Goal: Task Accomplishment & Management: Use online tool/utility

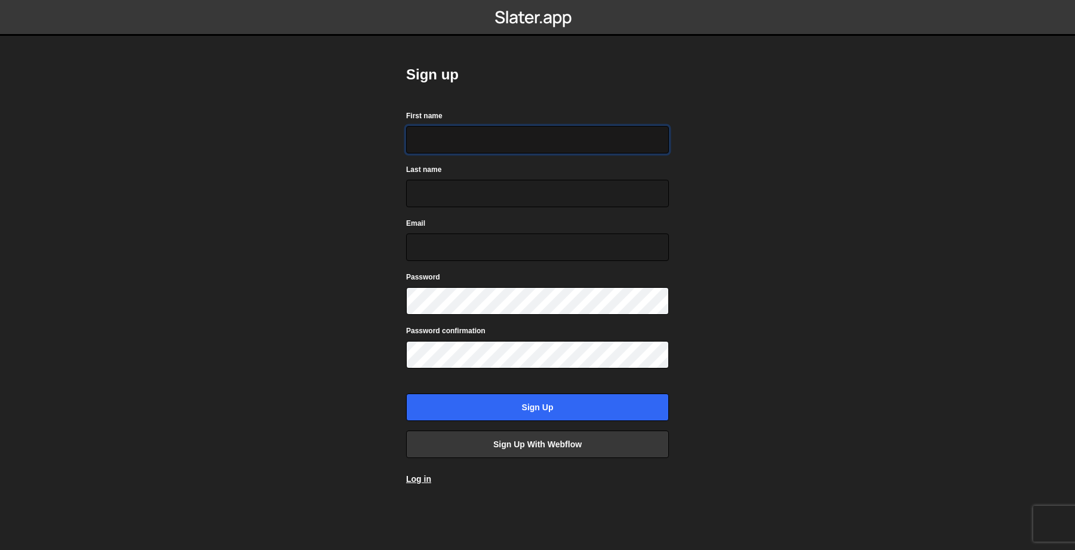
click at [546, 141] on input "First name" at bounding box center [537, 139] width 263 height 27
type input "Efe"
type input "Derilgen"
type input "efederilgen@gmail.com"
click at [406, 393] on input "Sign up" at bounding box center [537, 406] width 263 height 27
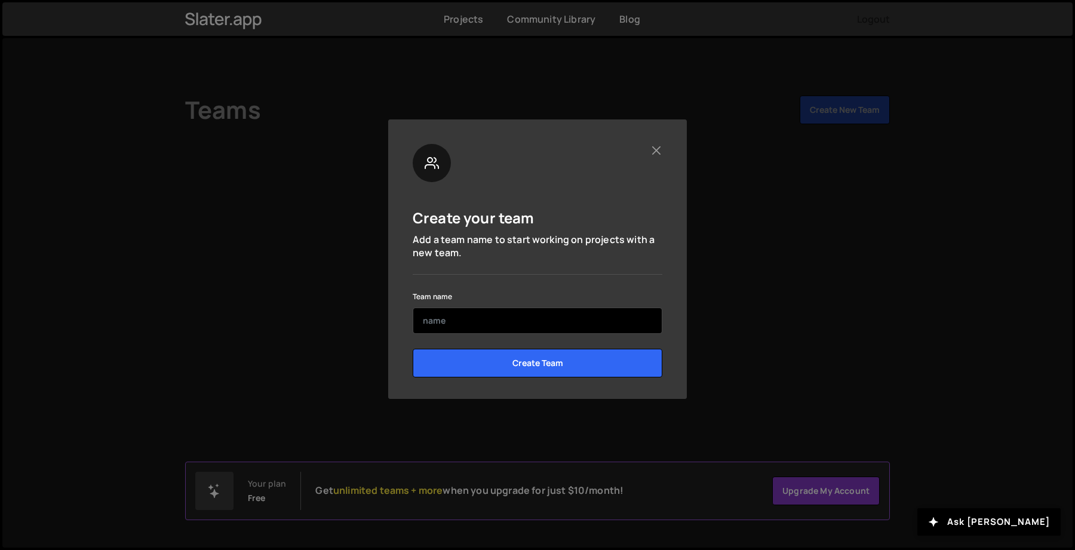
click at [433, 319] on input "text" at bounding box center [538, 320] width 250 height 26
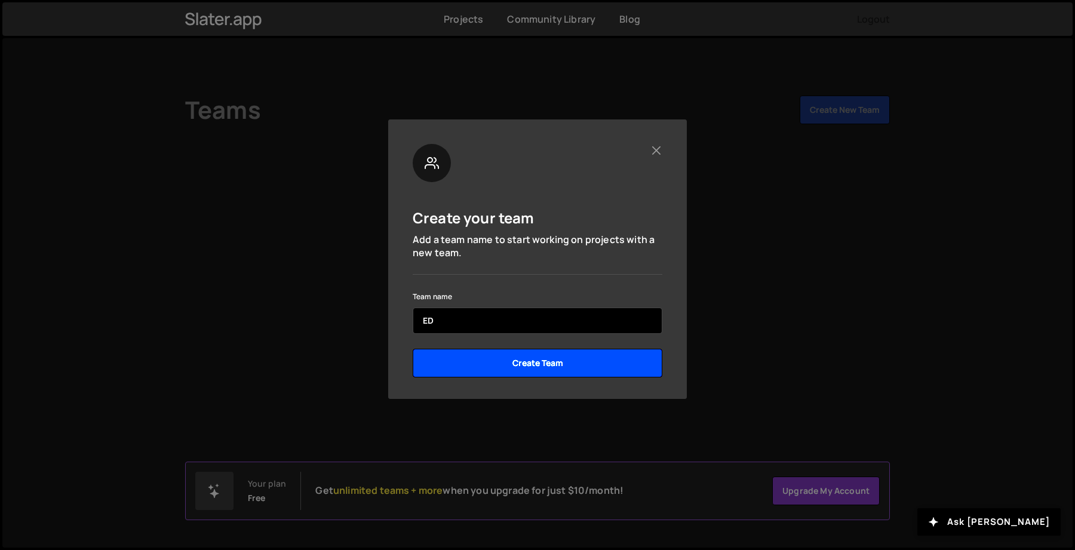
type input "ED"
click at [513, 360] on input "Create Team" at bounding box center [538, 363] width 250 height 29
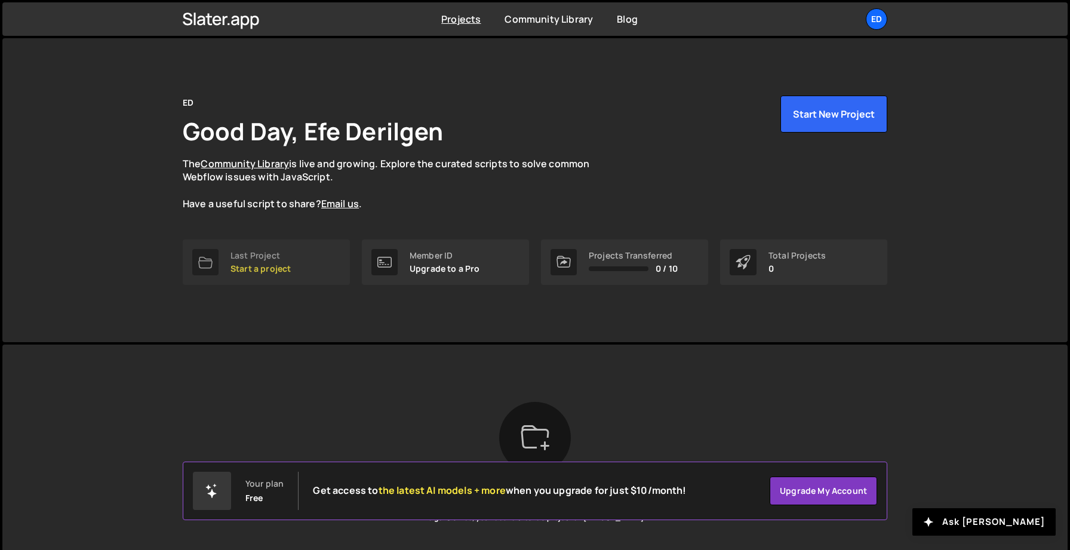
click at [260, 260] on div "Last Project" at bounding box center [260, 256] width 60 height 10
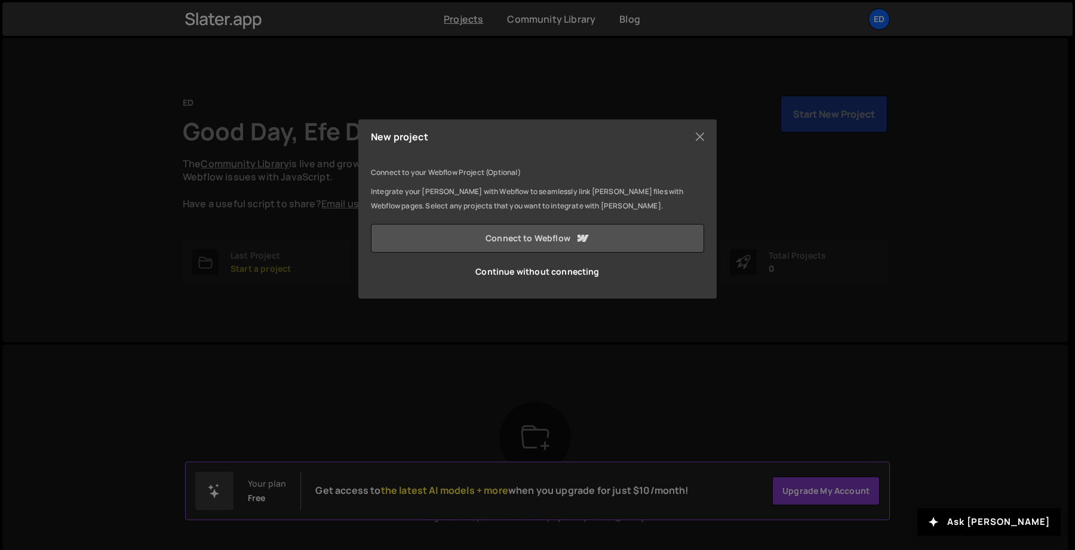
click at [511, 238] on link "Connect to Webflow" at bounding box center [537, 238] width 333 height 29
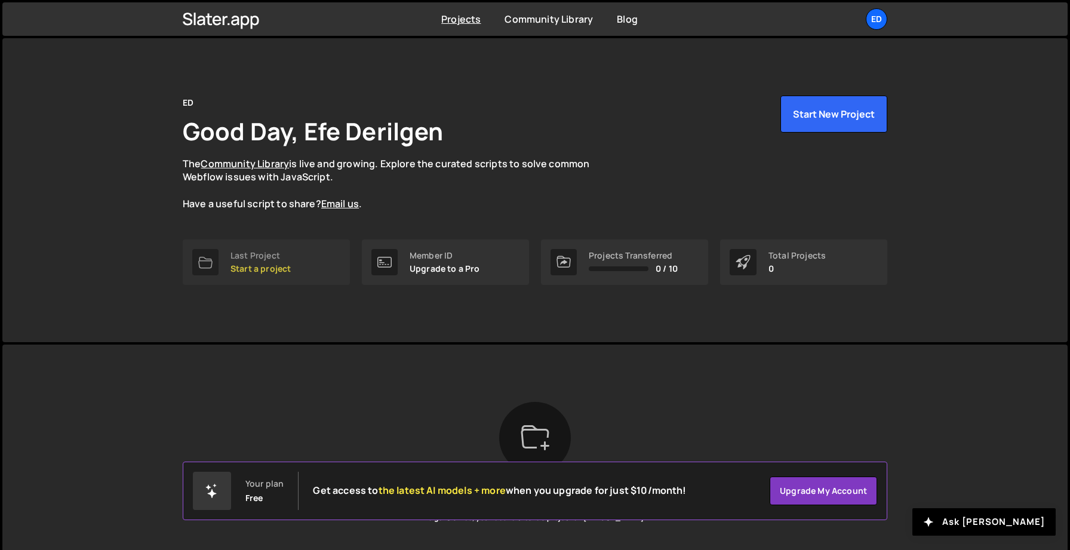
click at [296, 266] on link "Last Project Start a project" at bounding box center [266, 261] width 167 height 45
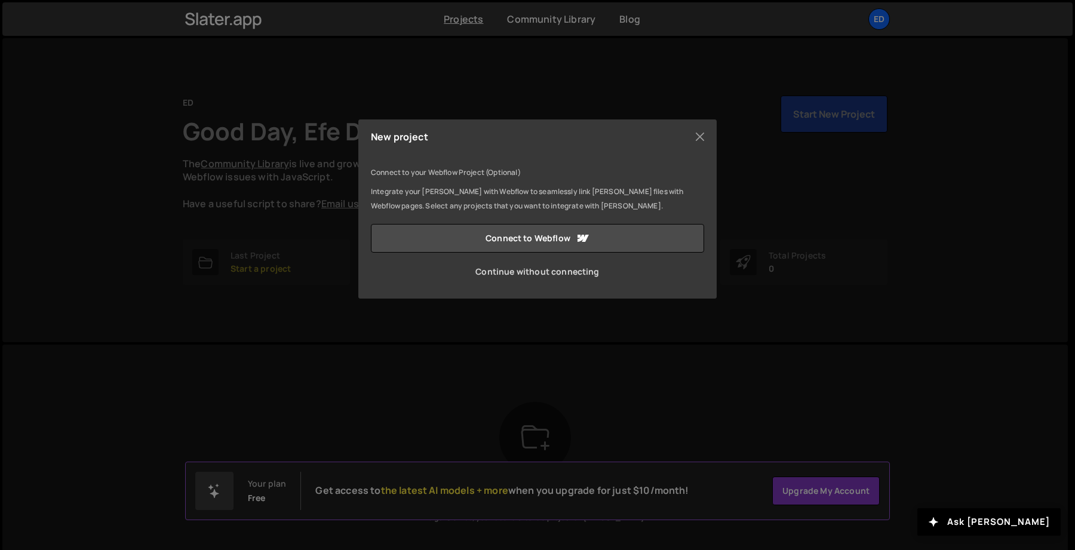
click at [522, 269] on link "Continue without connecting" at bounding box center [537, 271] width 333 height 29
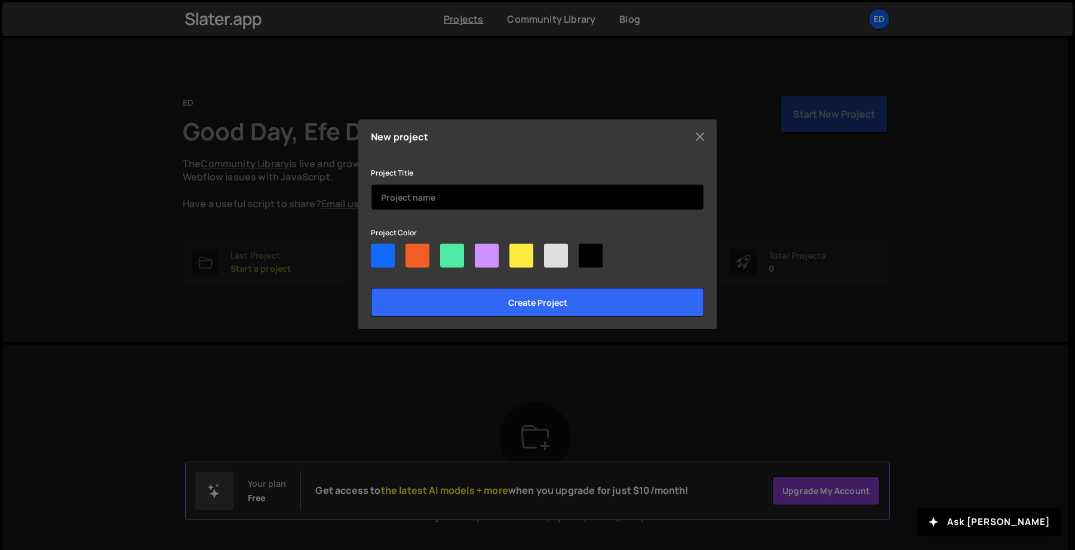
click at [420, 198] on input "text" at bounding box center [537, 197] width 333 height 26
type input "Landing Page"
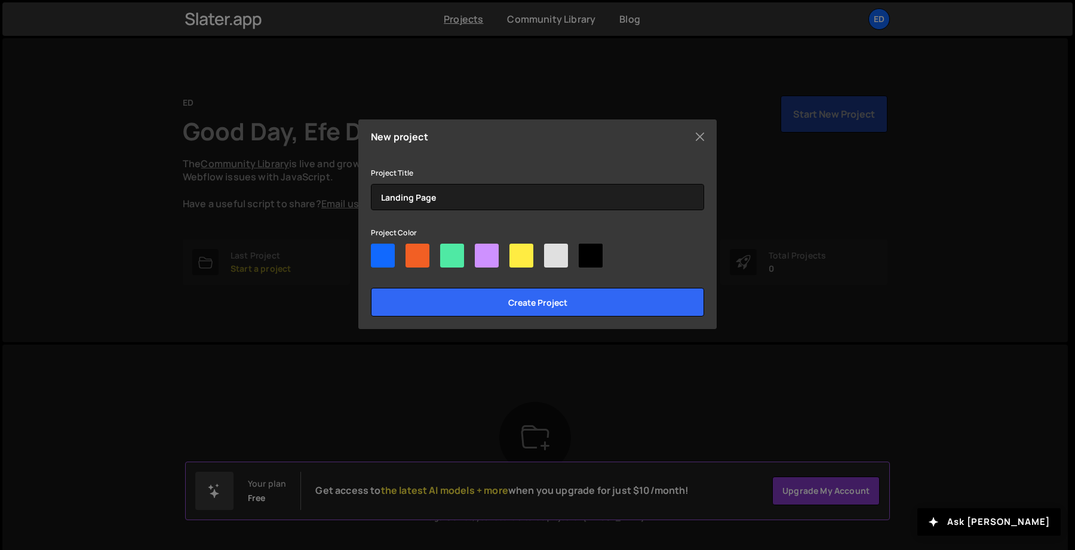
click at [369, 261] on div "New project Connect to your Webflow Project (Optional) Integrate your [PERSON_N…" at bounding box center [537, 224] width 358 height 210
click at [378, 257] on div at bounding box center [383, 256] width 24 height 24
click at [378, 251] on input"] "radio" at bounding box center [375, 248] width 8 height 8
radio input"] "true"
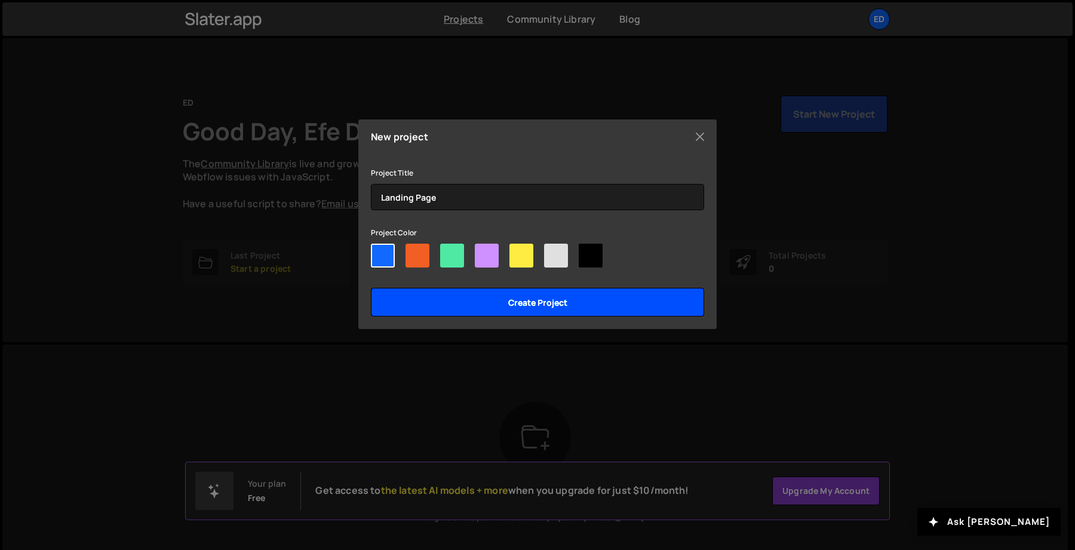
click at [467, 300] on input "Create project" at bounding box center [537, 302] width 333 height 29
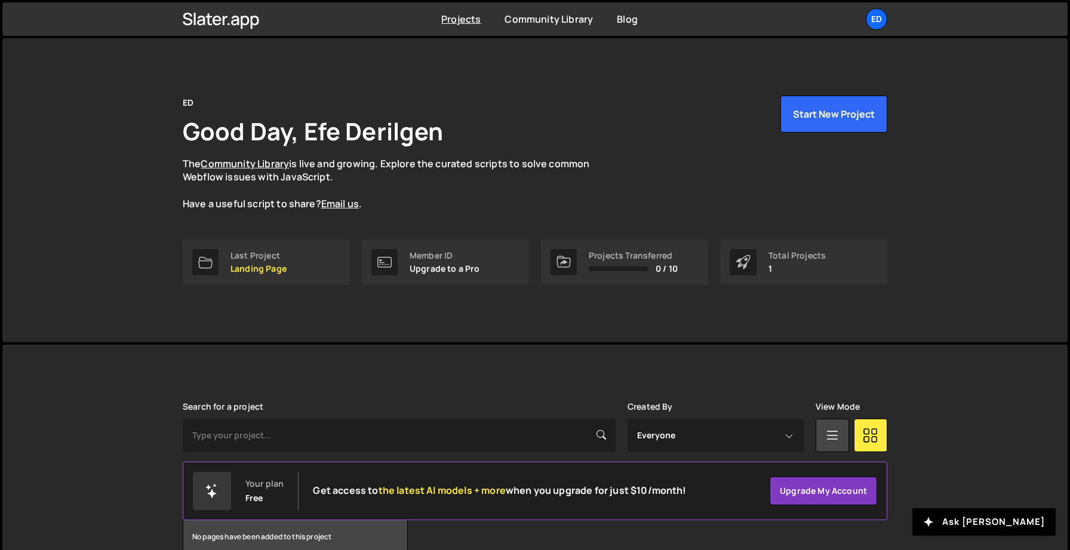
scroll to position [64, 0]
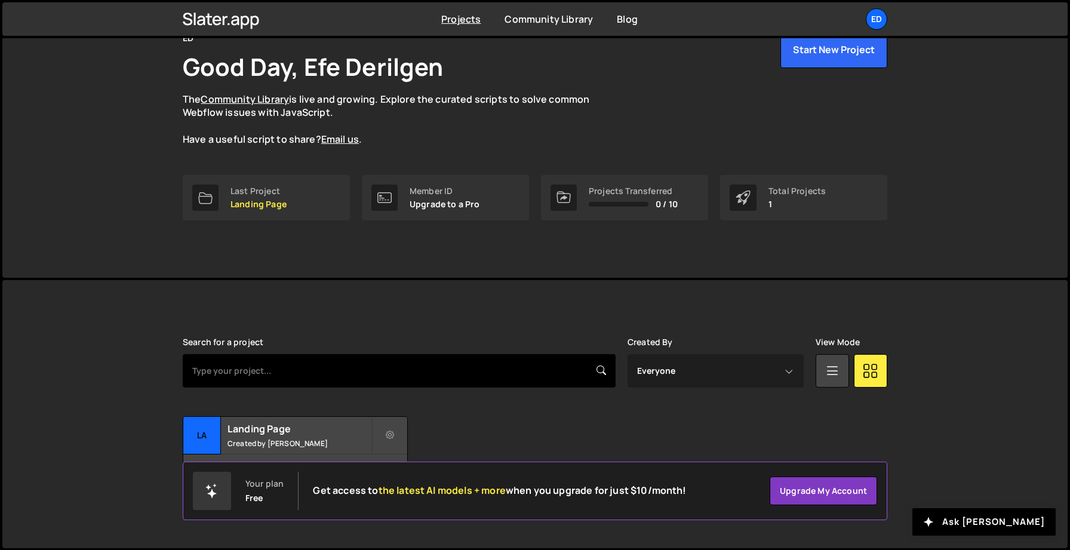
click at [315, 367] on input "text" at bounding box center [399, 370] width 433 height 33
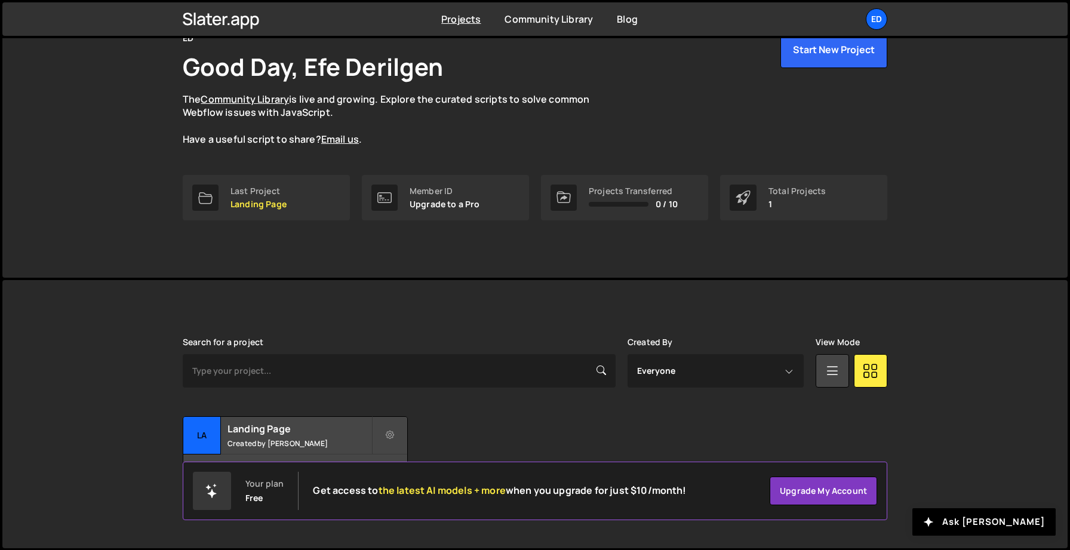
drag, startPoint x: 388, startPoint y: 482, endPoint x: 418, endPoint y: 500, distance: 35.6
click at [418, 500] on div "Your plan Free Get access to the latest AI models + more when you upgrade for j…" at bounding box center [440, 491] width 494 height 38
click at [304, 428] on h2 "Landing Page" at bounding box center [299, 428] width 144 height 13
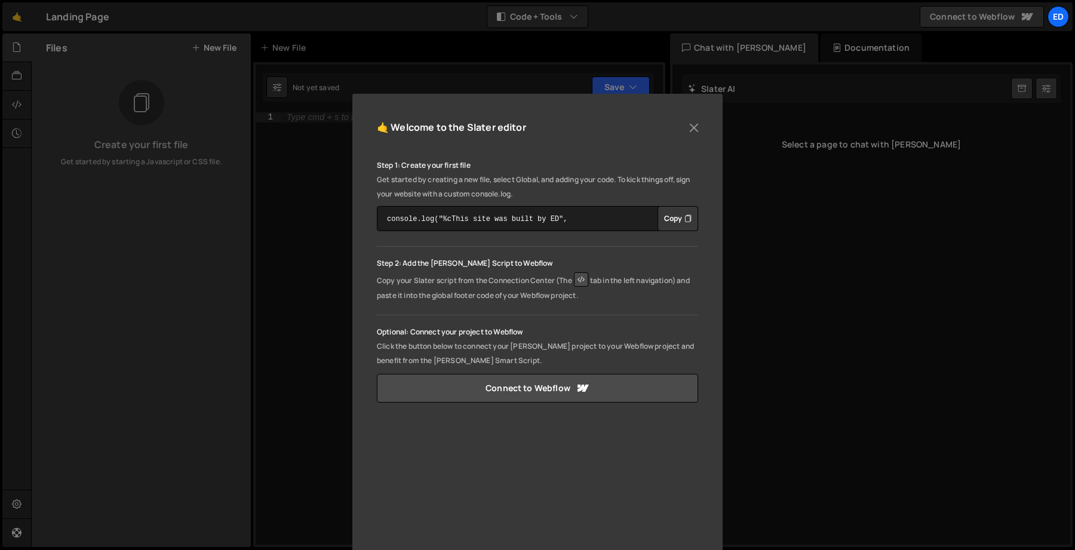
scroll to position [21, 0]
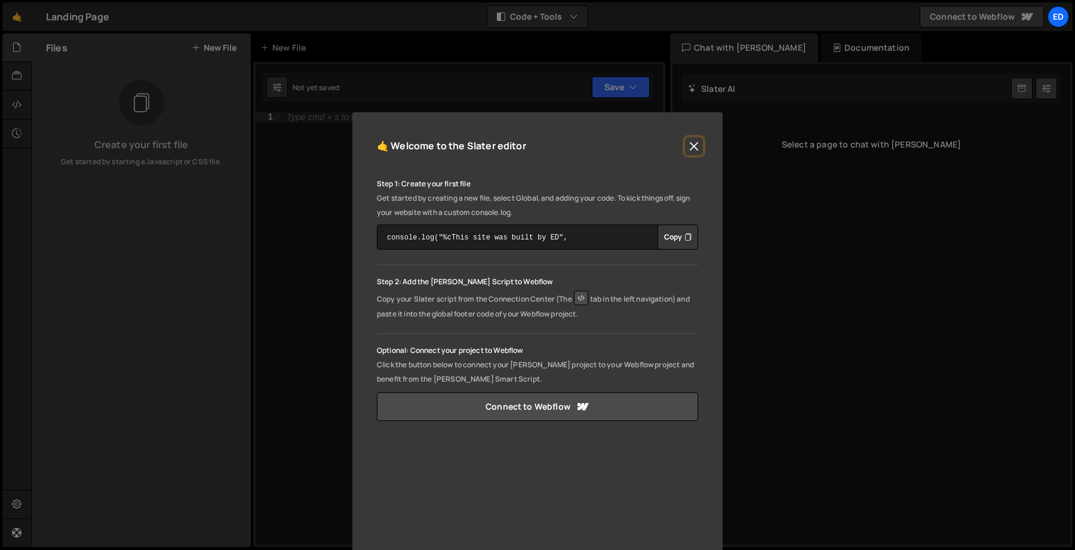
click at [687, 143] on button "Close" at bounding box center [694, 146] width 18 height 18
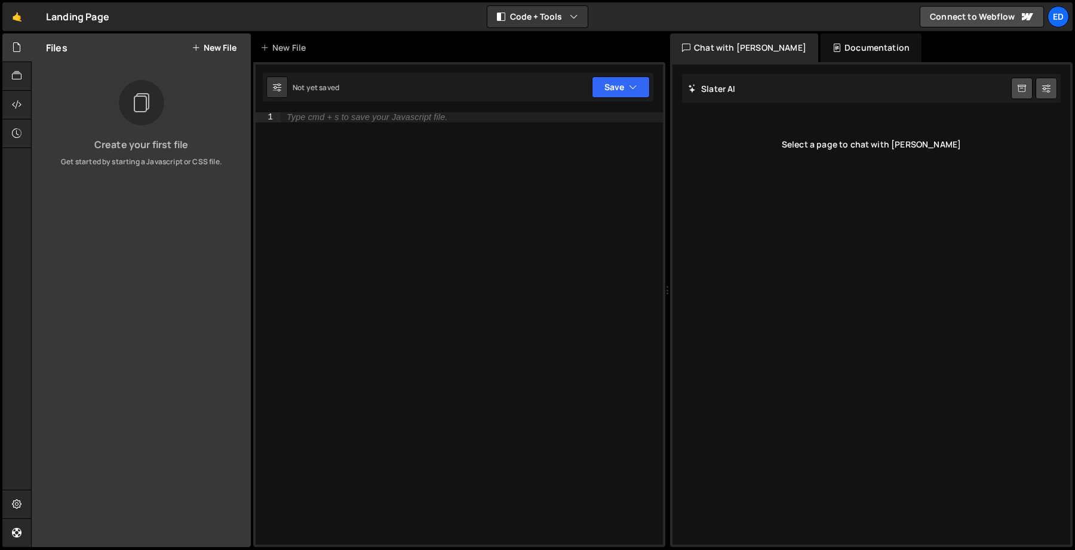
click at [729, 87] on h2 "Slater AI" at bounding box center [712, 88] width 48 height 11
click at [740, 89] on div "Slater AI Start new chat" at bounding box center [871, 88] width 378 height 29
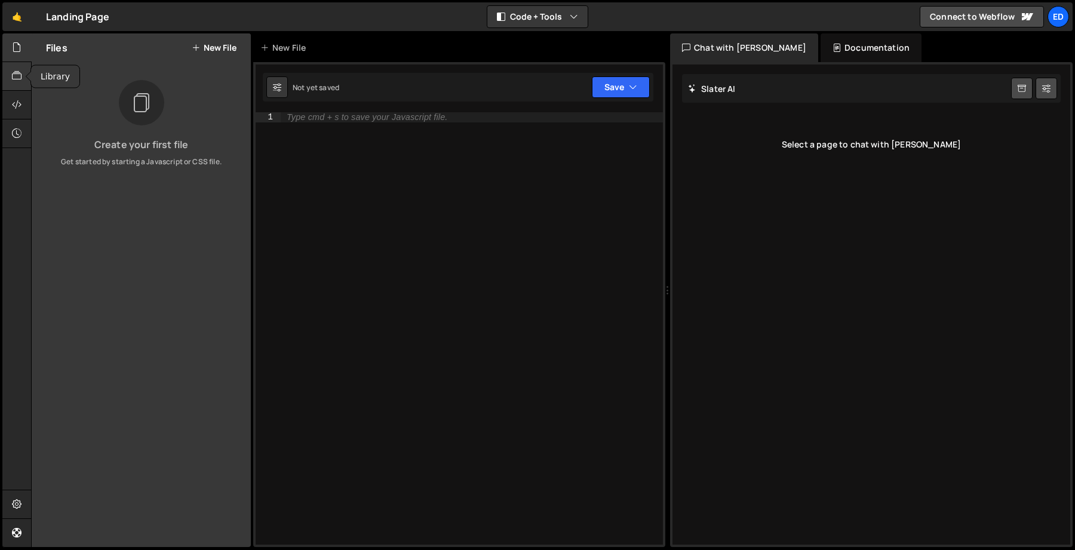
click at [24, 69] on div at bounding box center [16, 76] width 29 height 29
click at [162, 191] on link "View Community Library" at bounding box center [141, 195] width 190 height 29
click at [19, 48] on icon at bounding box center [17, 47] width 10 height 13
click at [210, 48] on button "New File" at bounding box center [214, 48] width 45 height 10
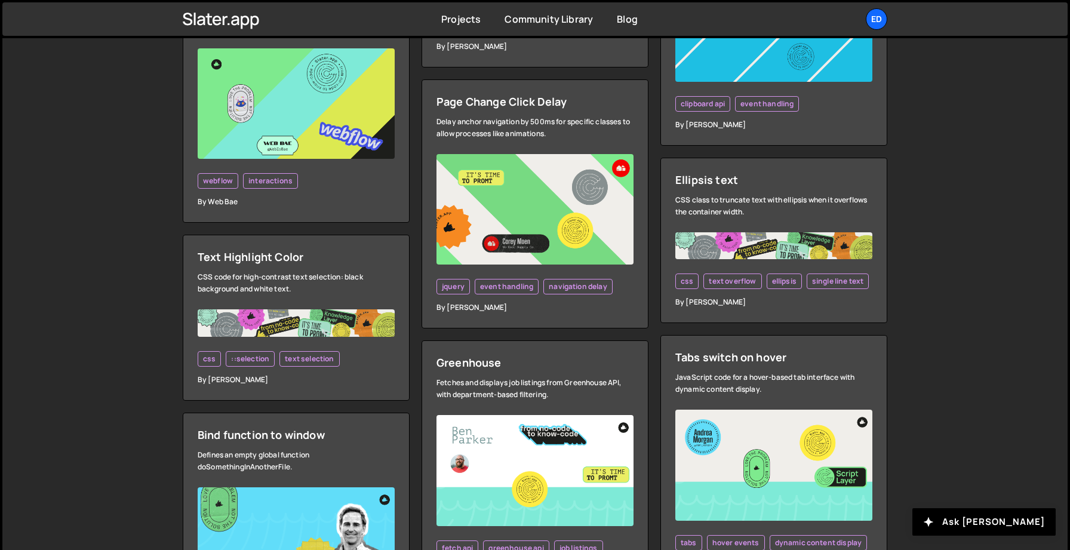
scroll to position [1288, 0]
